Goal: Task Accomplishment & Management: Use online tool/utility

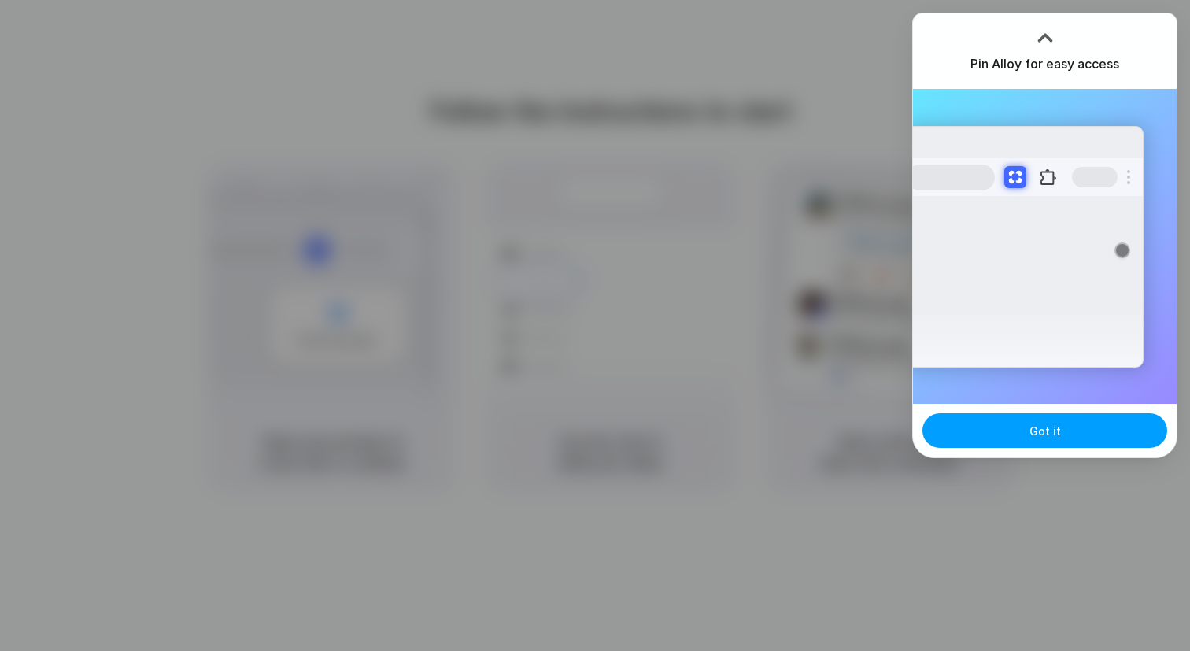
click at [982, 419] on button "Got it" at bounding box center [1044, 430] width 245 height 35
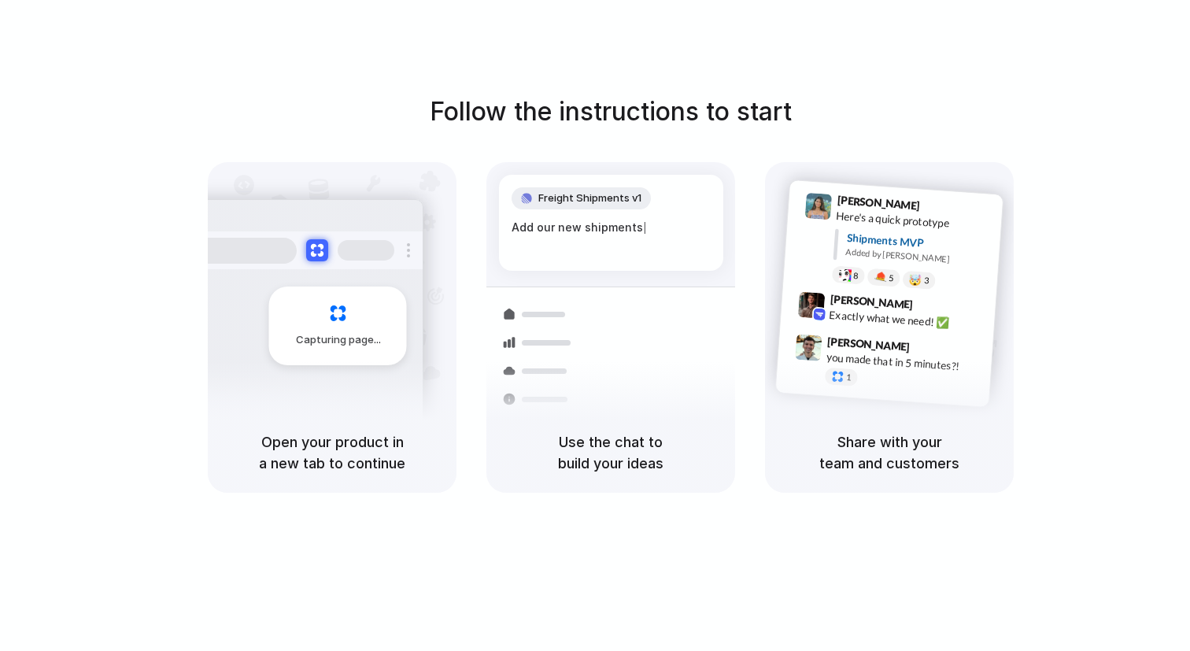
click at [881, 472] on h5 "Share with your team and customers" at bounding box center [889, 452] width 211 height 42
click at [695, 150] on div "Follow the instructions to start Capturing page Open your product in a new tab …" at bounding box center [611, 293] width 1190 height 400
click at [531, 38] on div "Follow the instructions to start Capturing page Open your product in a new tab …" at bounding box center [610, 341] width 1221 height 682
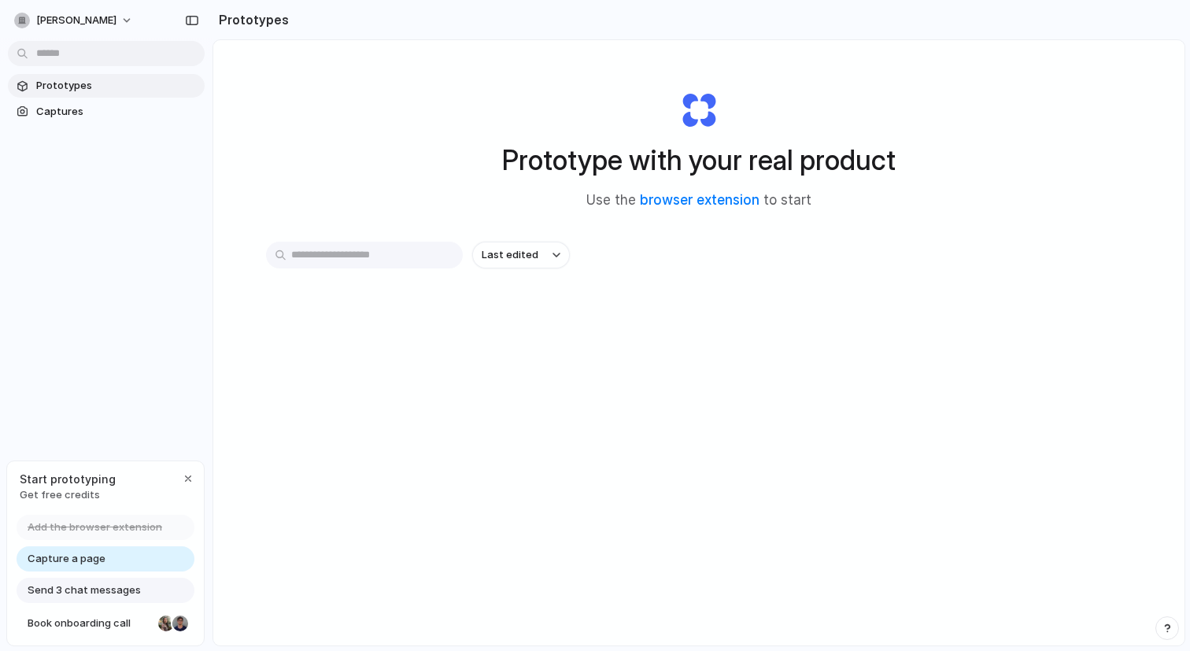
click at [382, 118] on div "Prototype with your real product Use the browser extension to start Last edited" at bounding box center [698, 384] width 971 height 689
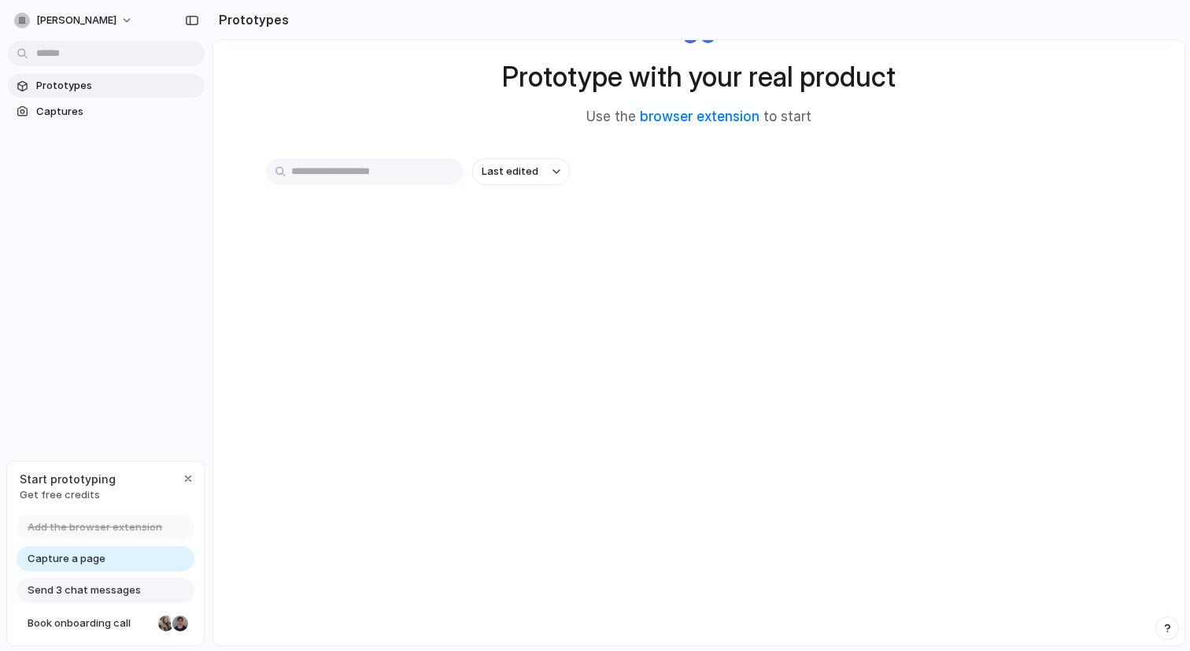
click at [408, 47] on div "Prototype with your real product Use the browser extension to start" at bounding box center [699, 61] width 630 height 170
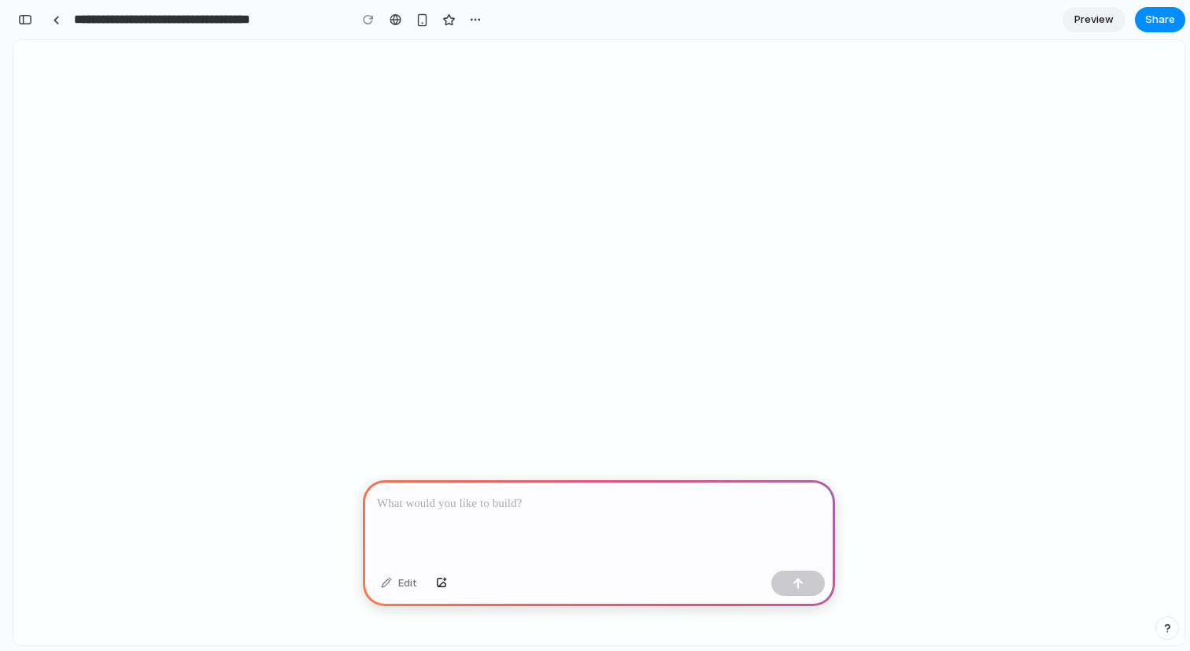
click at [437, 521] on div at bounding box center [599, 522] width 472 height 84
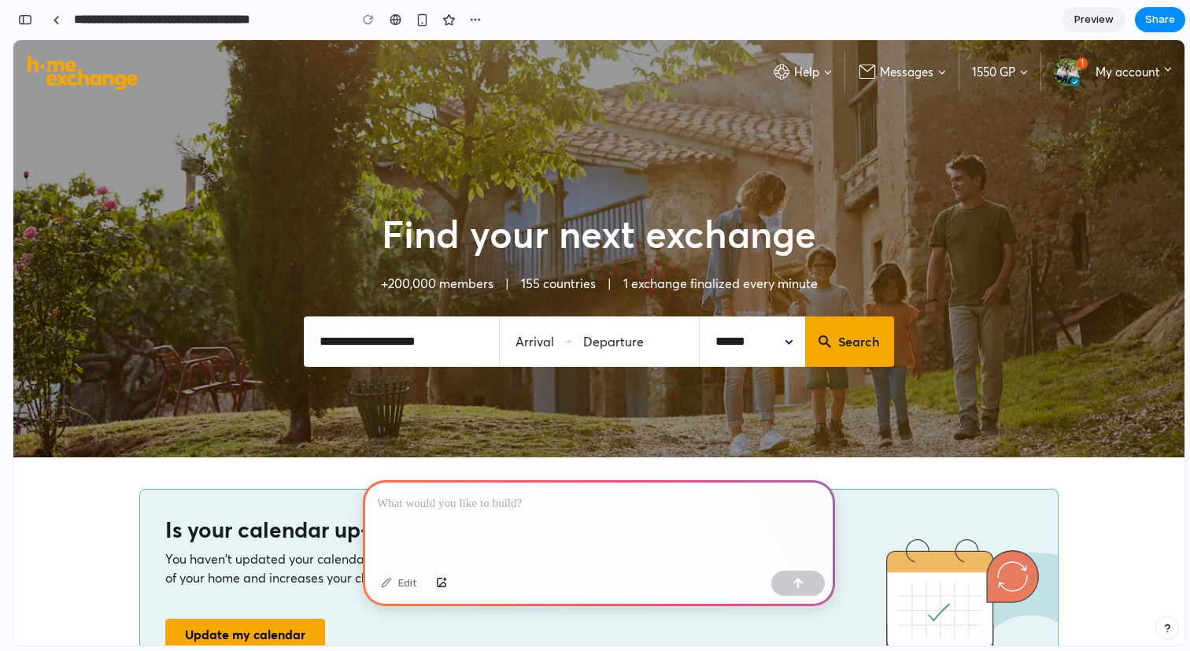
click at [436, 523] on div at bounding box center [599, 522] width 472 height 84
click at [404, 391] on div "Find your next exchange +200,000 members | 155 countries | 1 exchange finalized…" at bounding box center [598, 280] width 1171 height 354
click at [413, 533] on div at bounding box center [599, 522] width 472 height 84
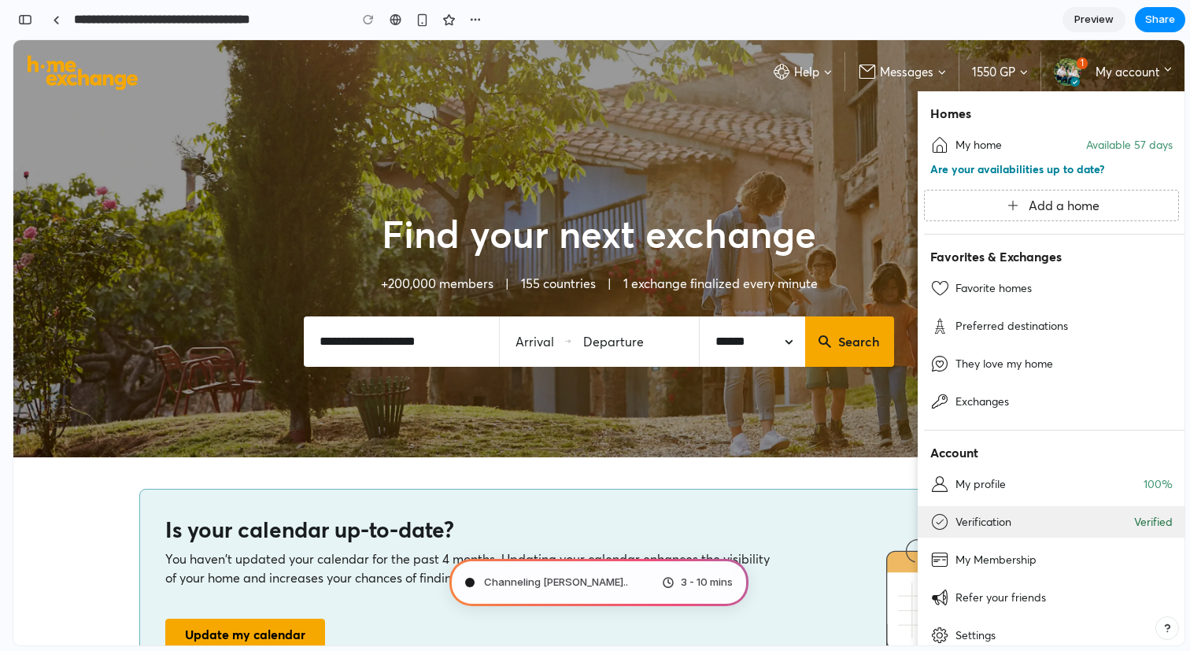
scroll to position [22, 0]
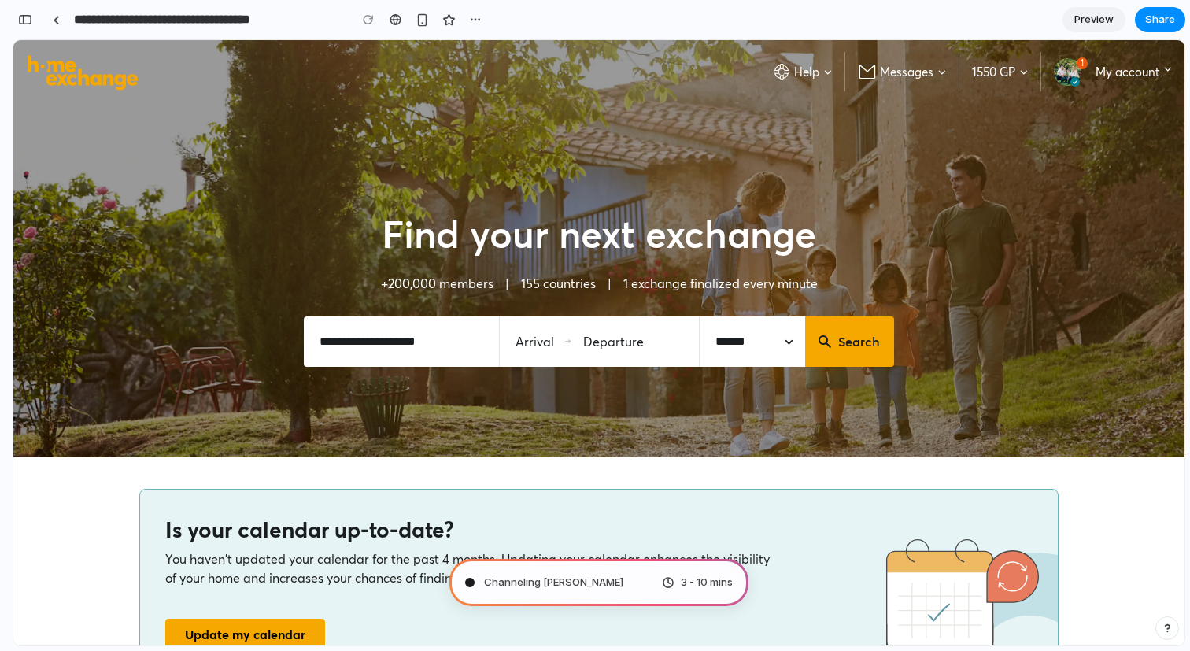
click at [830, 464] on div "Is your calendar up-to-date? You haven't updated your calendar for the past 4 m…" at bounding box center [598, 582] width 1171 height 251
click at [915, 477] on div "Is your calendar up-to-date? You haven't updated your calendar for the past 4 m…" at bounding box center [598, 582] width 1171 height 251
type input "**********"
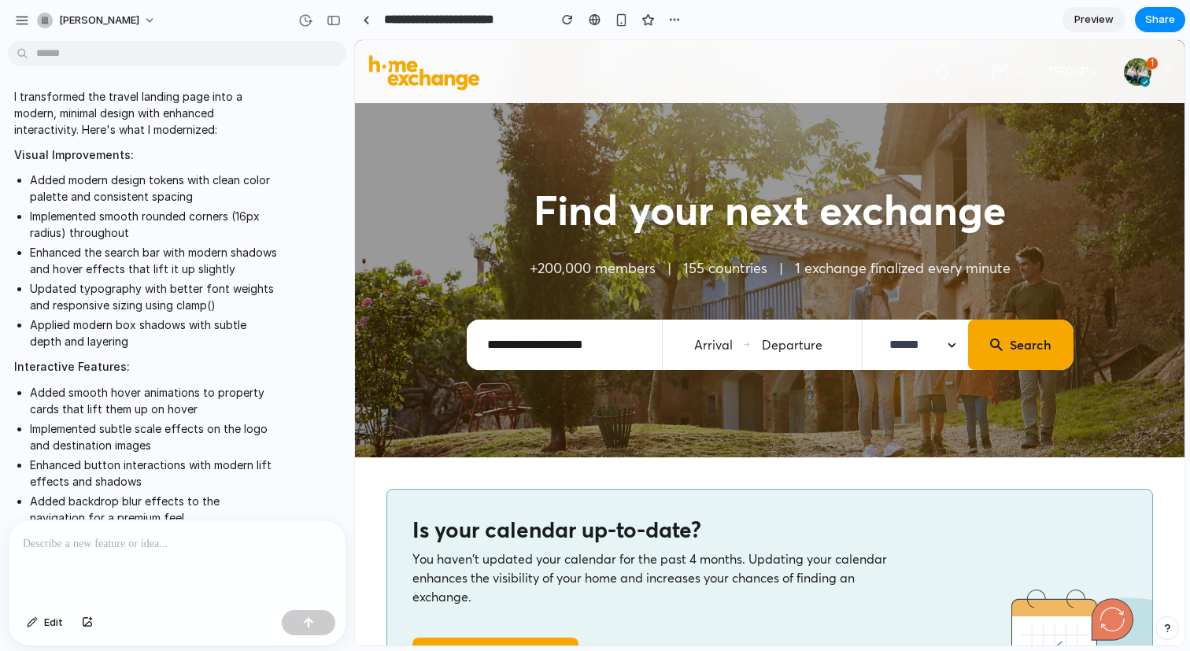
scroll to position [486, 0]
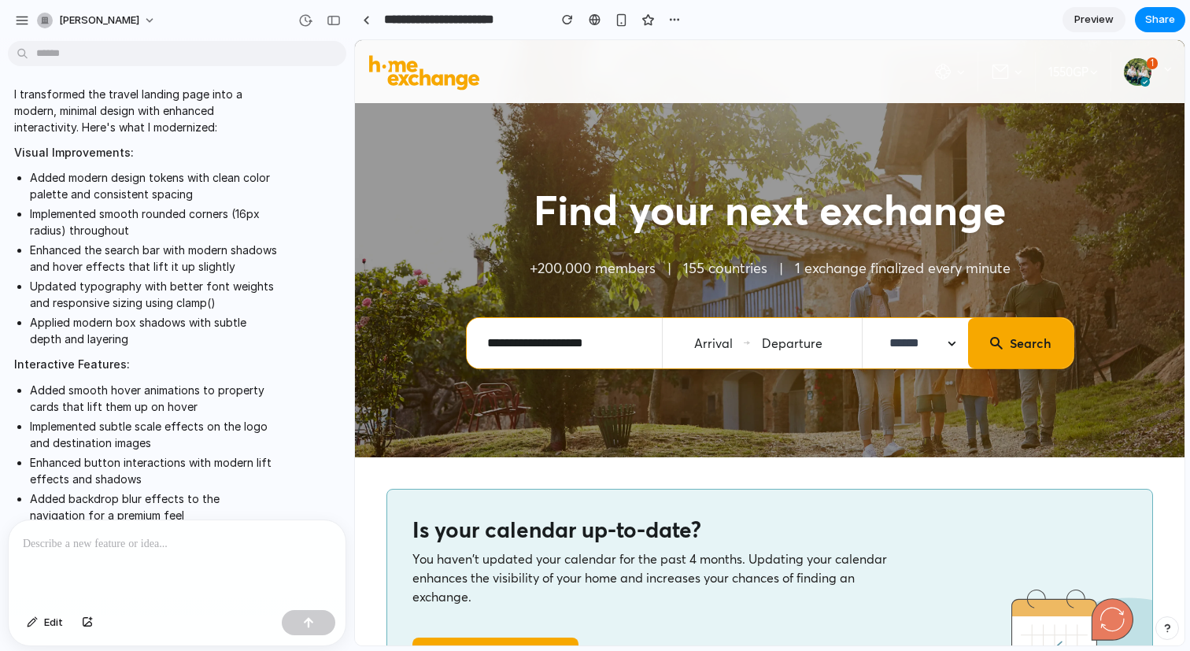
click at [544, 341] on input at bounding box center [564, 343] width 186 height 41
click at [708, 349] on span "Arrival" at bounding box center [713, 343] width 51 height 31
click at [887, 340] on input "******" at bounding box center [911, 343] width 74 height 30
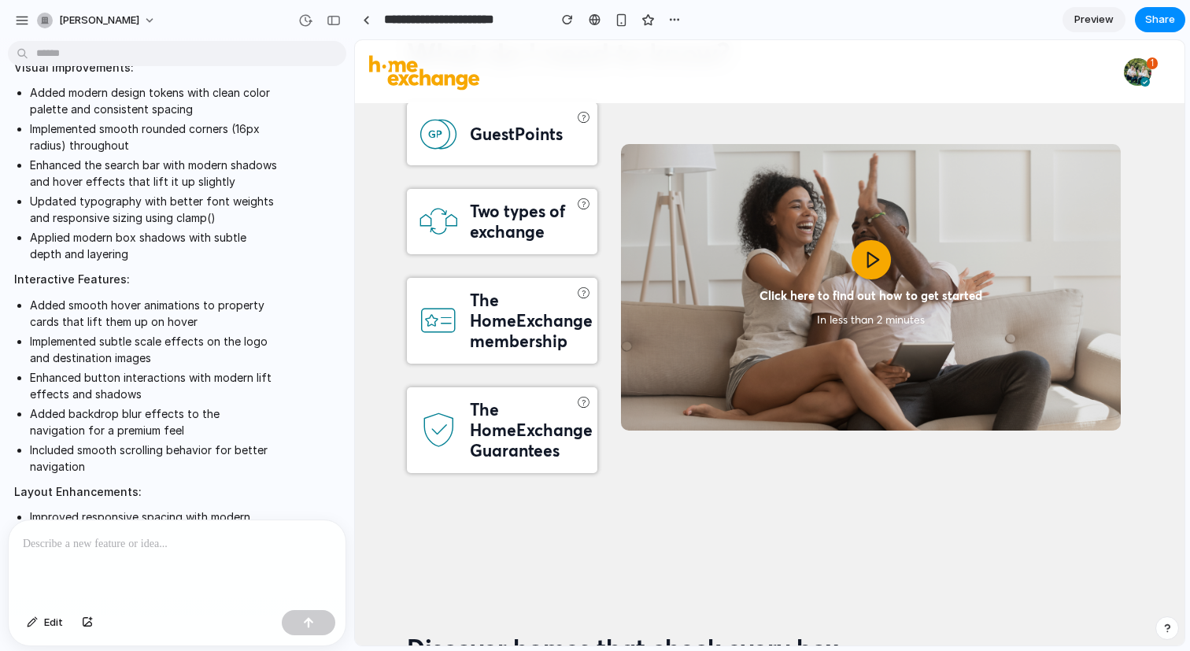
scroll to position [762, 0]
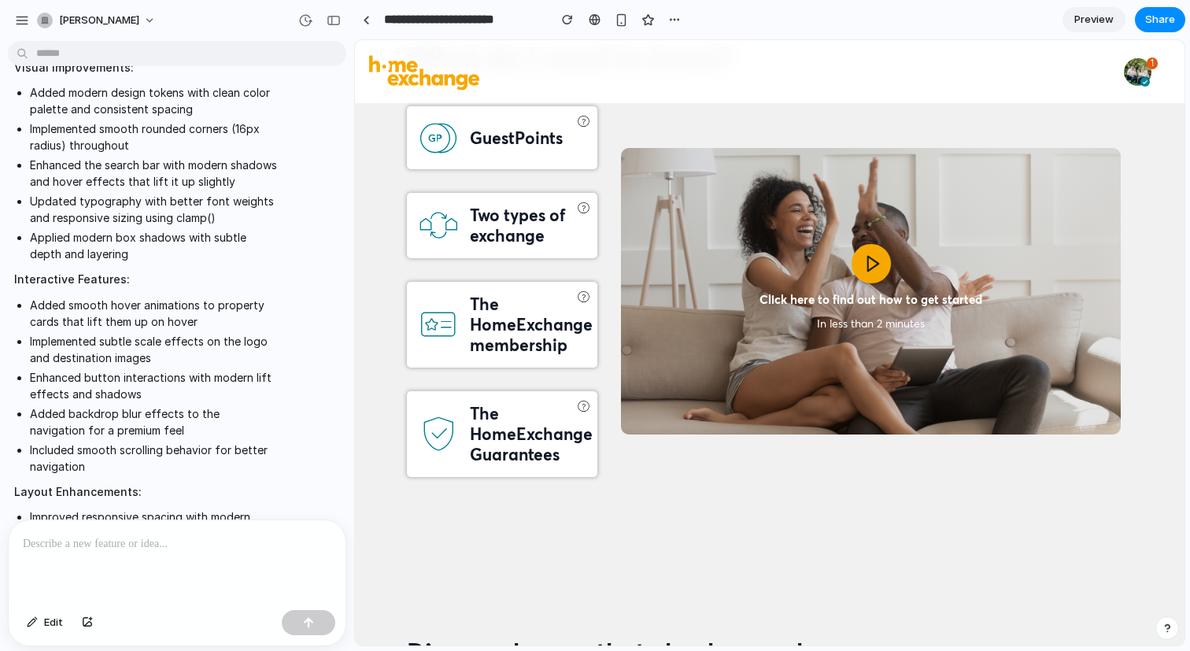
click at [511, 217] on h3 "Two types of exchange" at bounding box center [528, 226] width 116 height 42
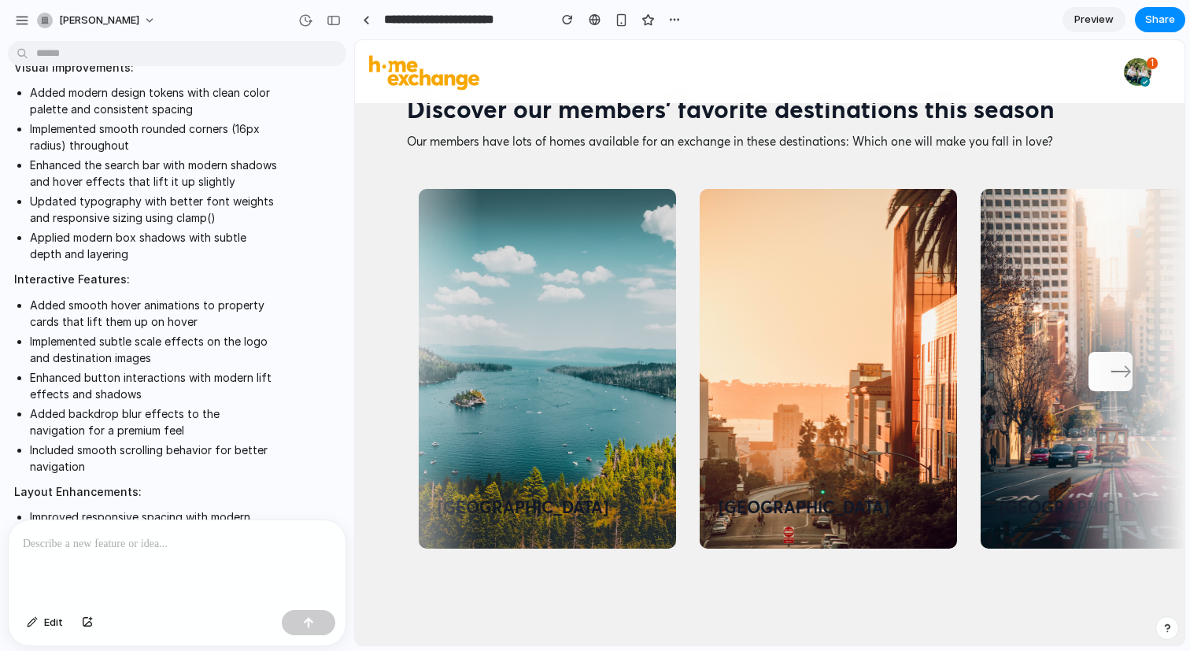
scroll to position [3869, 0]
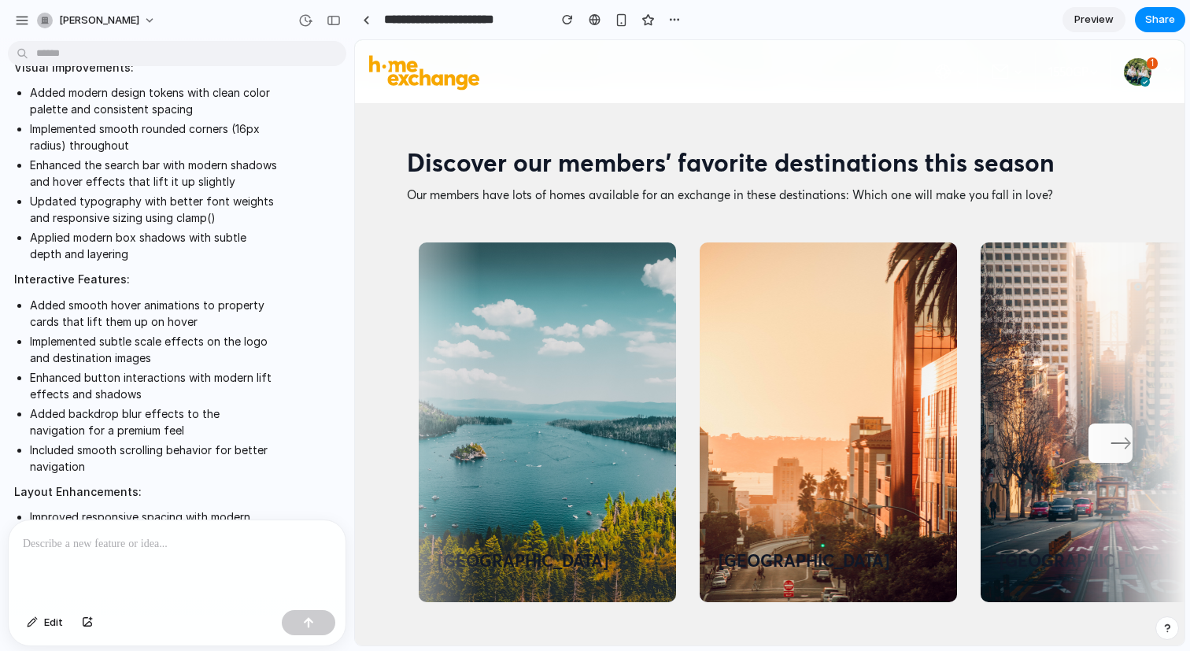
click at [1118, 427] on button "button" at bounding box center [1110, 442] width 44 height 39
click at [1102, 433] on button "button" at bounding box center [1110, 442] width 44 height 39
drag, startPoint x: 990, startPoint y: 348, endPoint x: 734, endPoint y: 344, distance: 255.8
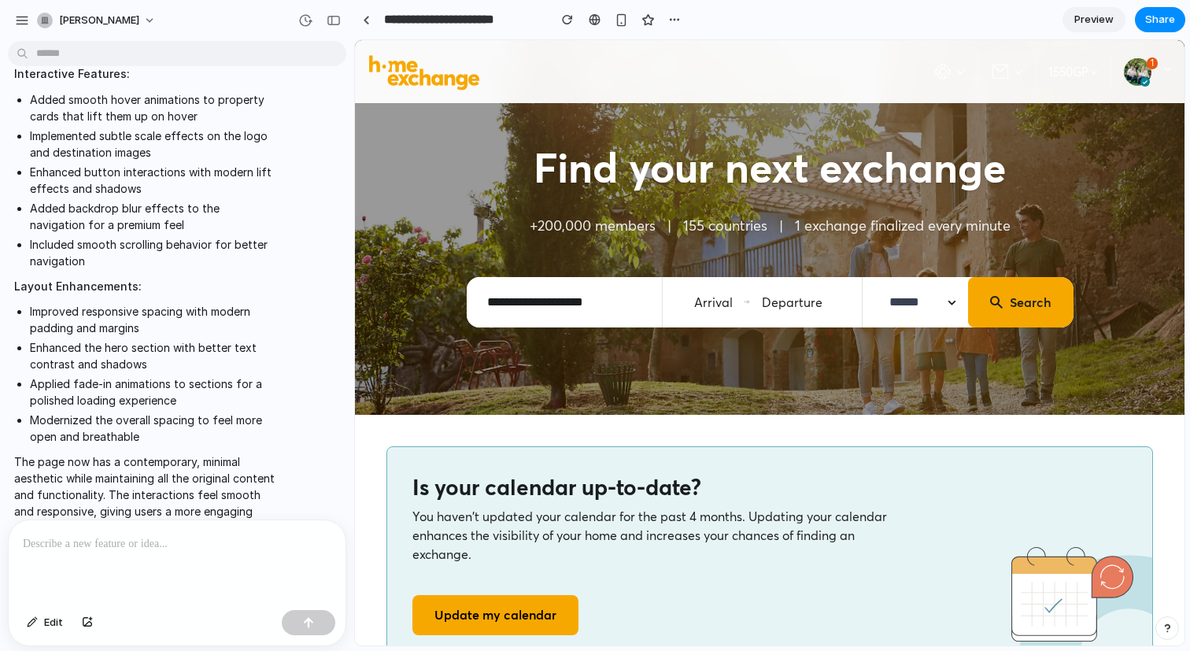
scroll to position [0, 0]
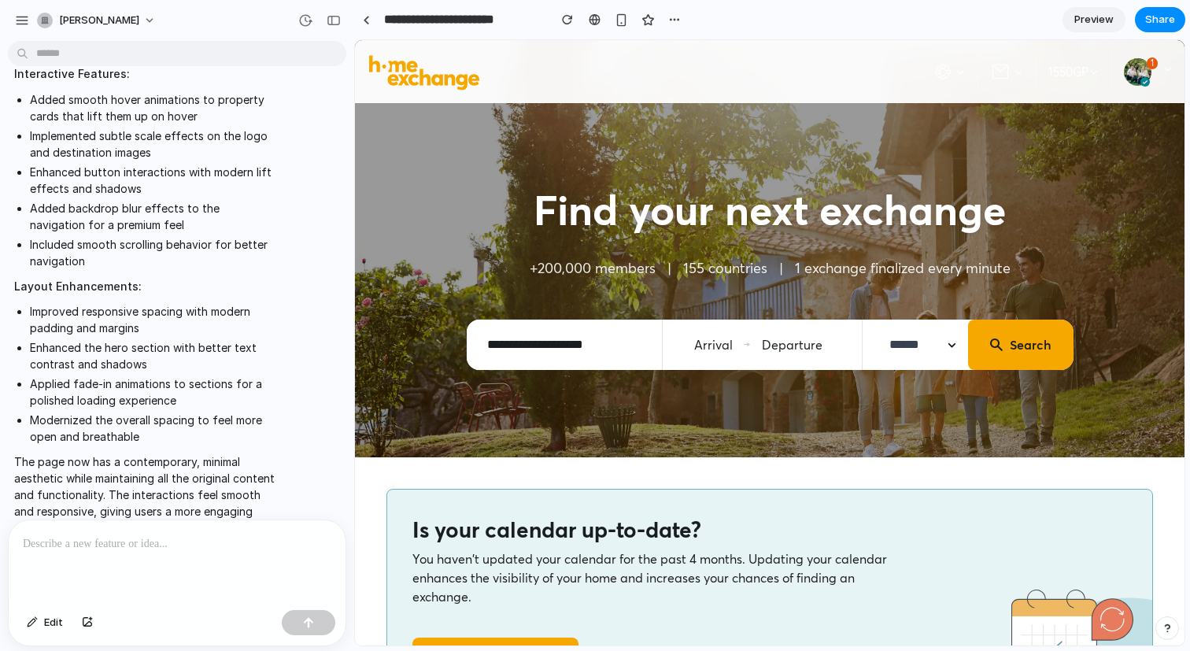
click at [1079, 18] on span "Preview" at bounding box center [1093, 20] width 39 height 16
